Goal: Find specific page/section: Find specific page/section

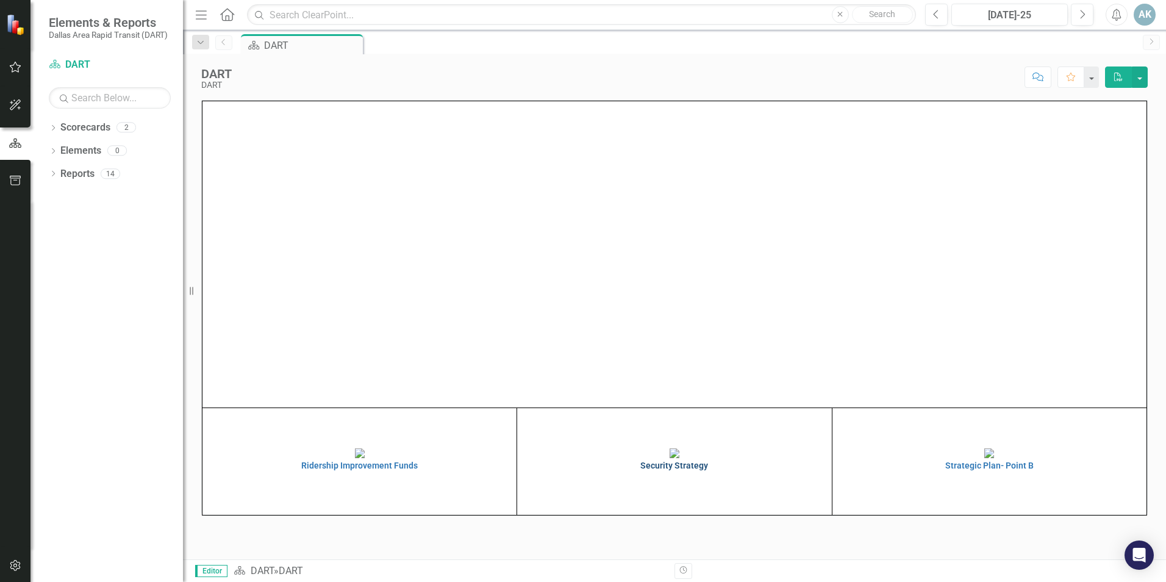
click at [670, 458] on img at bounding box center [675, 453] width 10 height 10
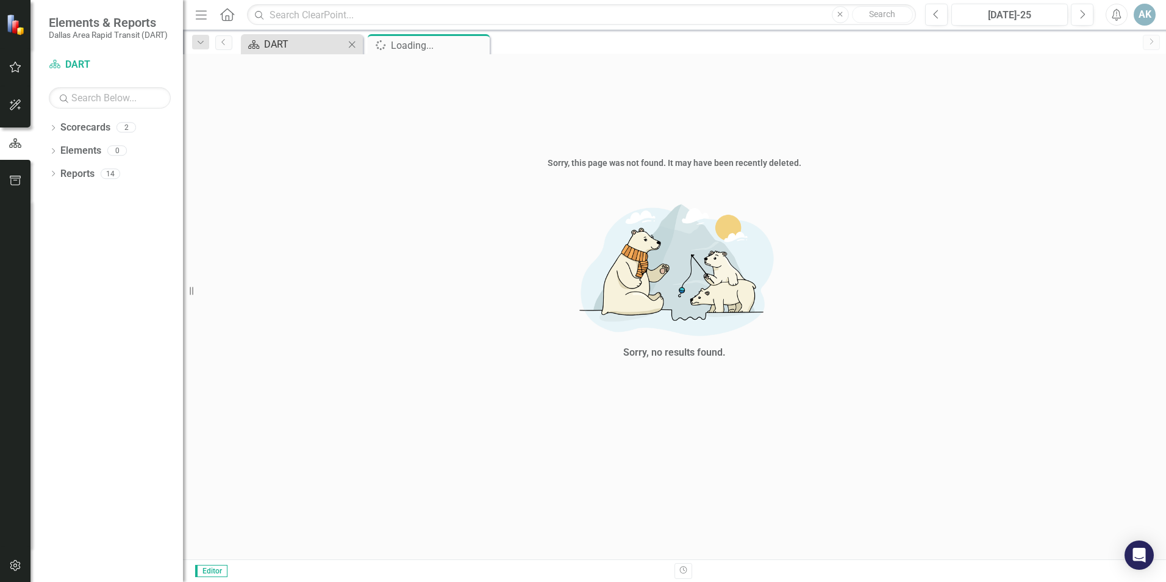
click at [291, 45] on div "DART" at bounding box center [304, 44] width 81 height 15
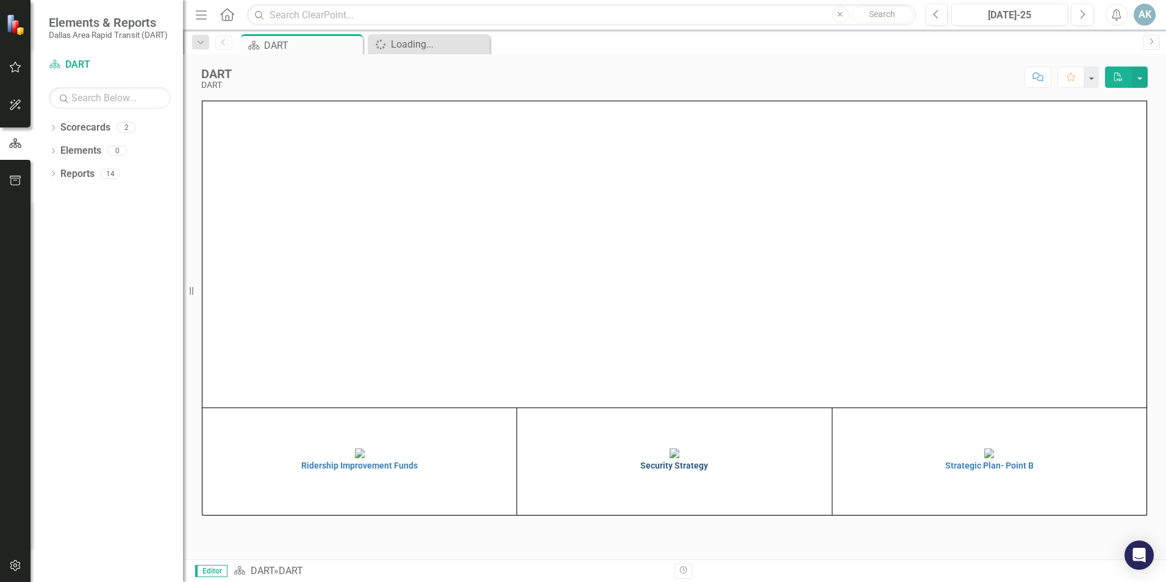
click at [669, 470] on h4 "Security Strategy" at bounding box center [674, 465] width 308 height 9
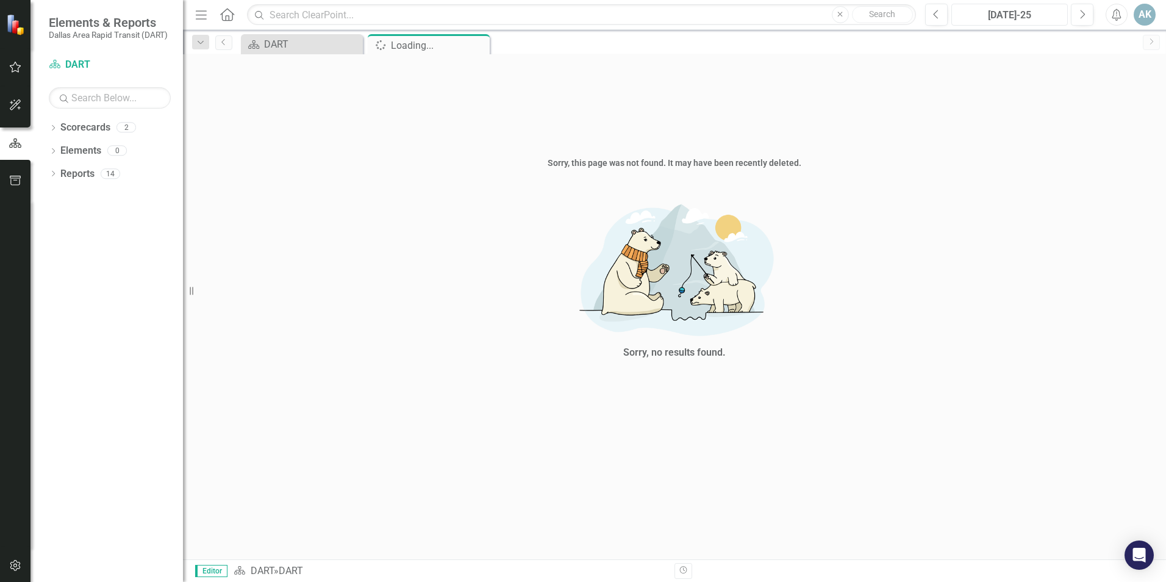
click at [998, 12] on div "[DATE]-25" at bounding box center [1010, 15] width 108 height 15
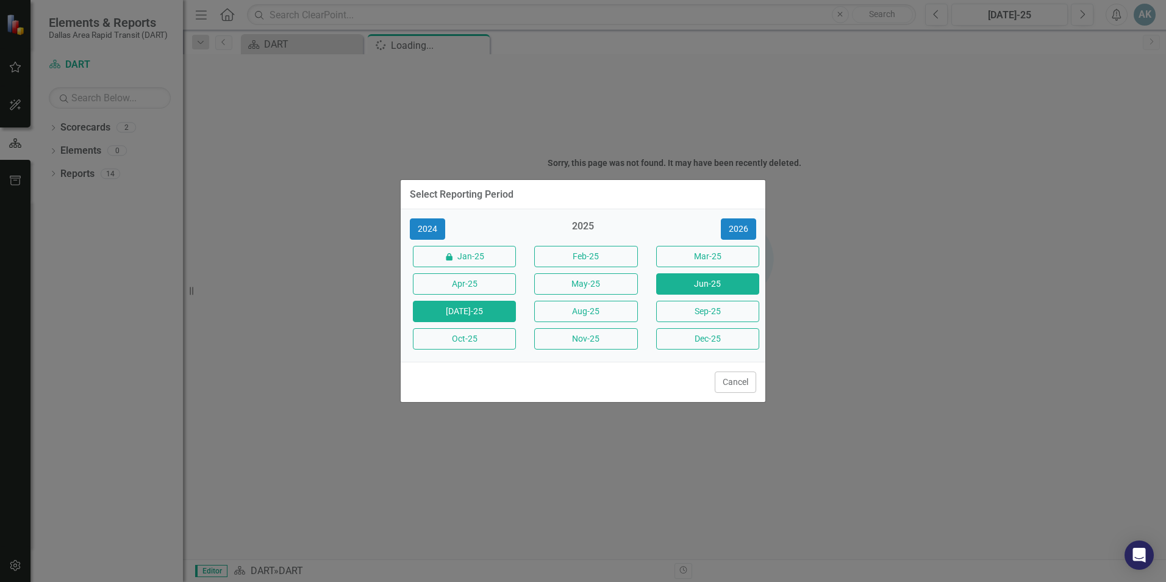
click at [682, 277] on button "Jun-25" at bounding box center [707, 283] width 103 height 21
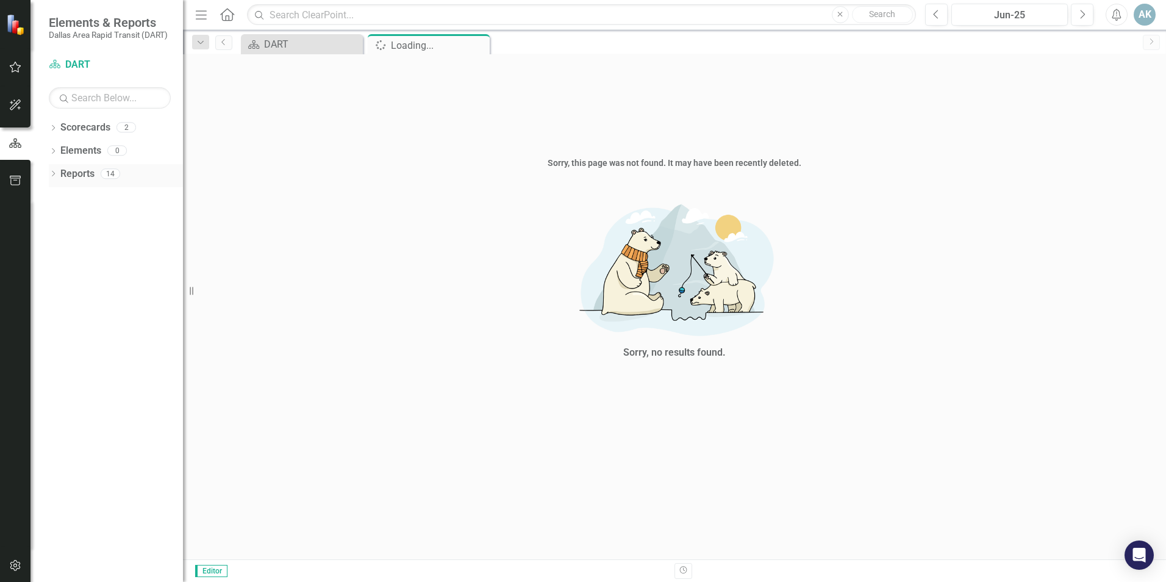
click at [76, 177] on link "Reports" at bounding box center [77, 174] width 34 height 14
click at [18, 139] on icon "button" at bounding box center [15, 143] width 13 height 11
click at [297, 38] on div "DART" at bounding box center [304, 44] width 81 height 15
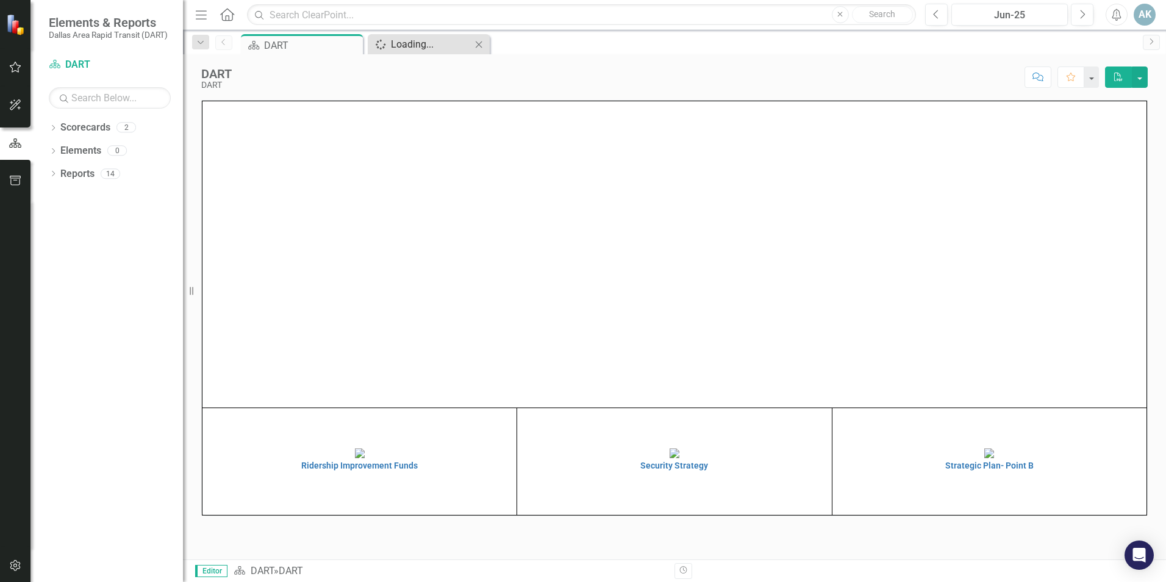
click at [421, 43] on div "Loading..." at bounding box center [431, 44] width 81 height 15
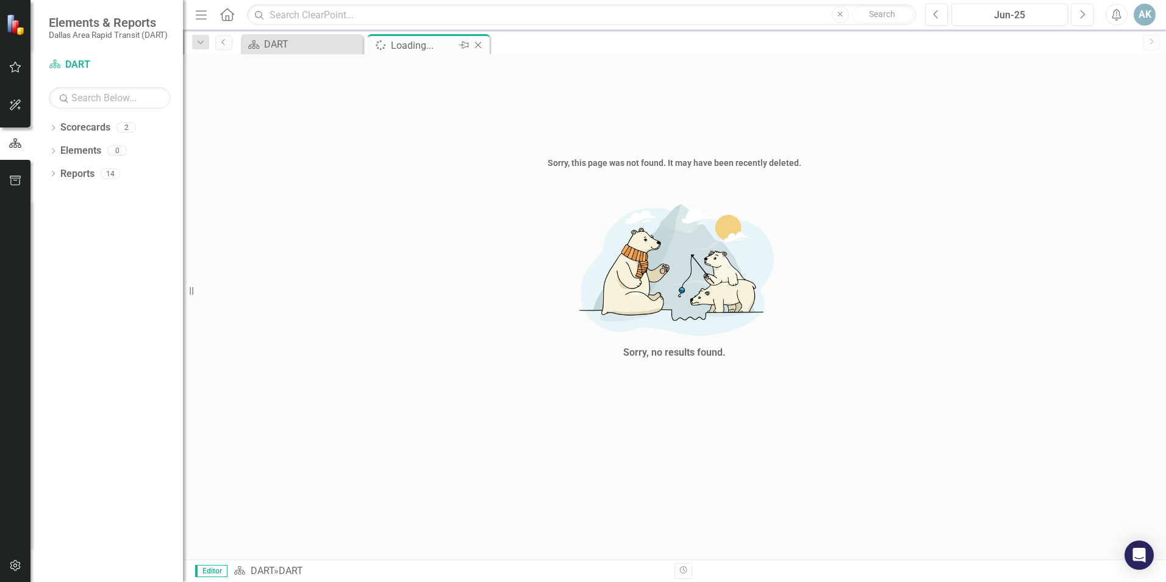
click at [476, 44] on icon "Close" at bounding box center [478, 45] width 12 height 10
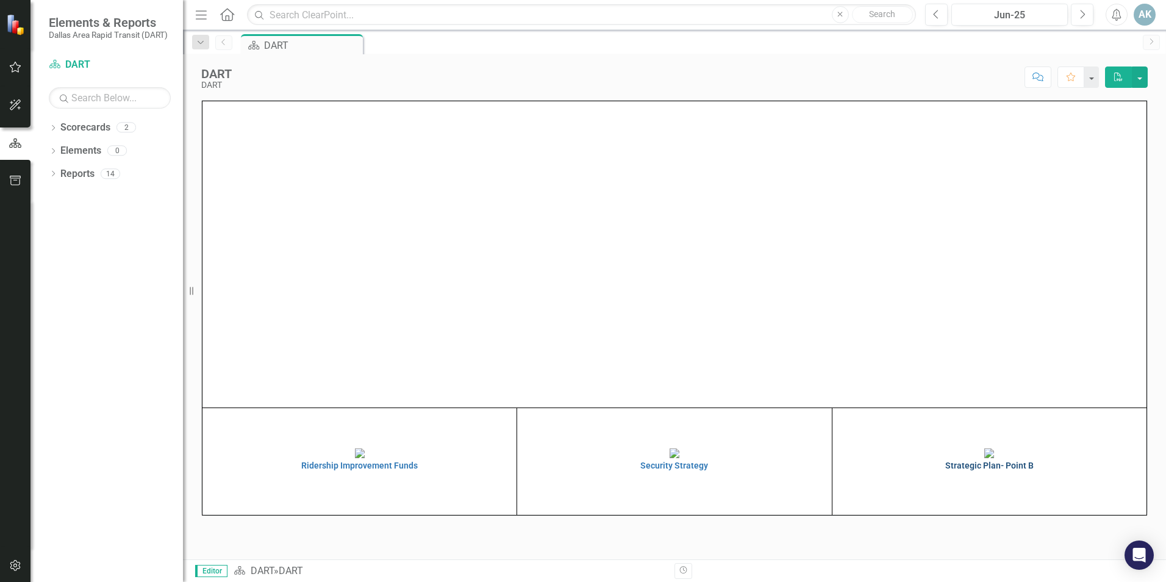
click at [972, 470] on h4 "Strategic Plan- Point B" at bounding box center [990, 465] width 308 height 9
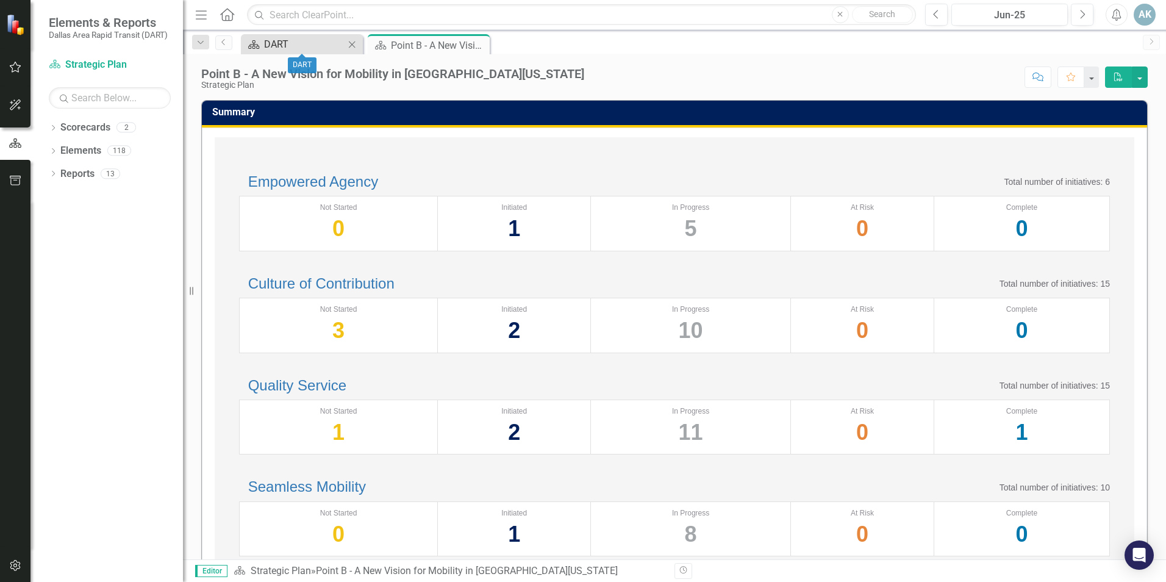
click at [277, 46] on div "DART" at bounding box center [304, 44] width 81 height 15
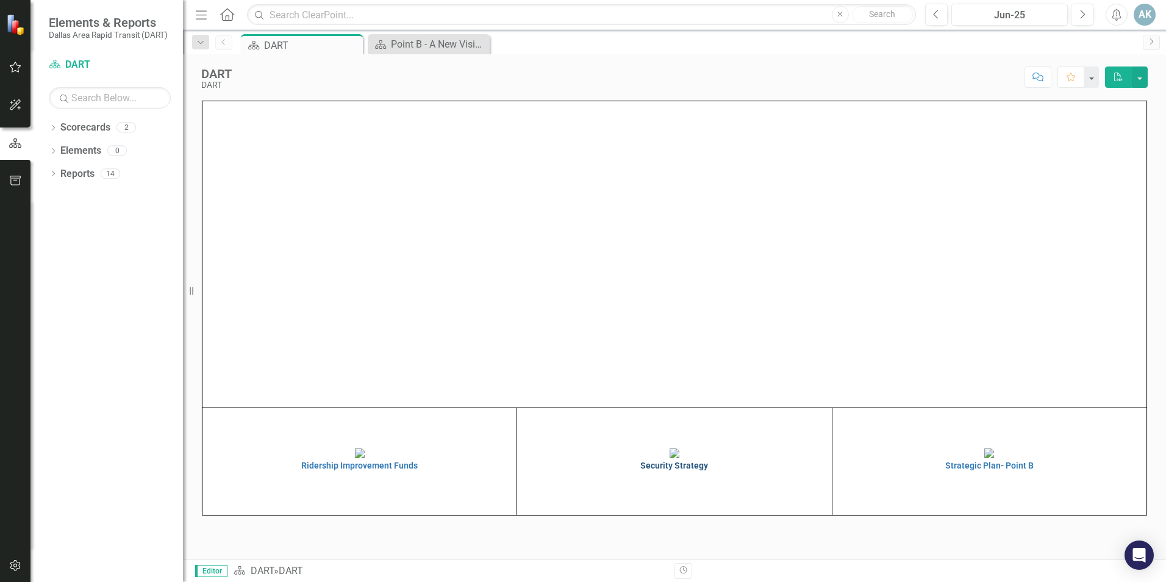
click at [684, 470] on h4 "Security Strategy" at bounding box center [674, 465] width 308 height 9
